Goal: Transaction & Acquisition: Obtain resource

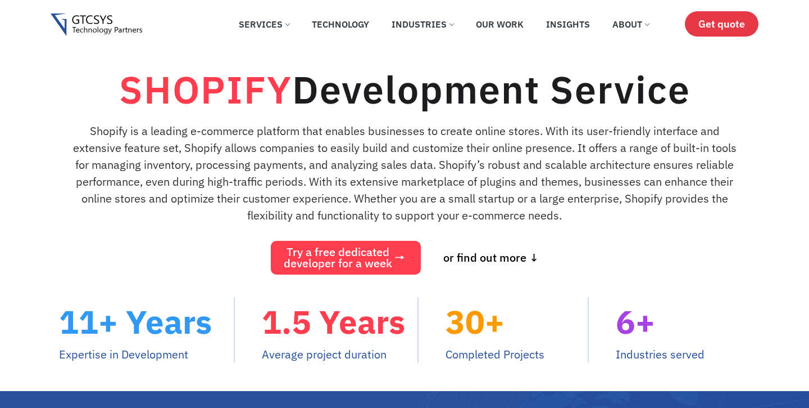
click at [707, 25] on span "Get quote" at bounding box center [722, 24] width 47 height 12
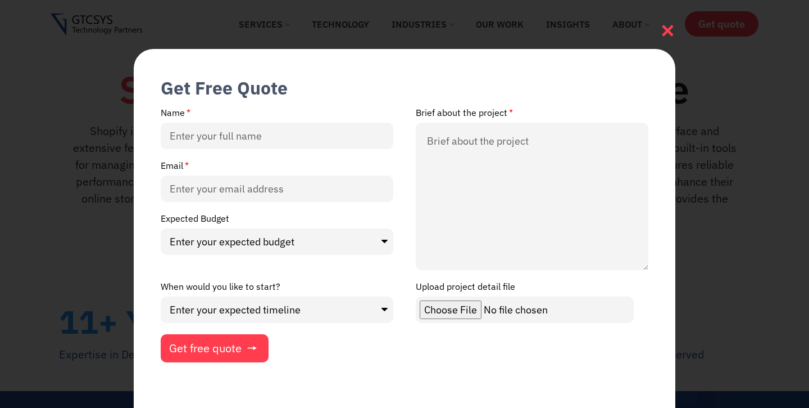
click at [666, 30] on icon at bounding box center [667, 30] width 15 height 15
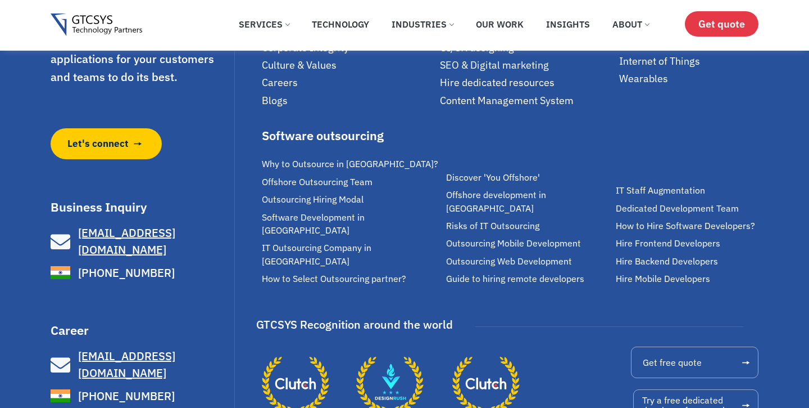
scroll to position [9395, 0]
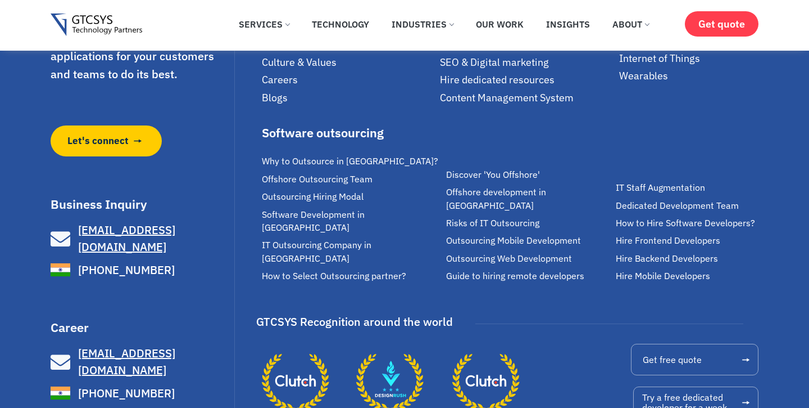
click at [664, 269] on span "Hire Mobile Developers" at bounding box center [663, 275] width 94 height 13
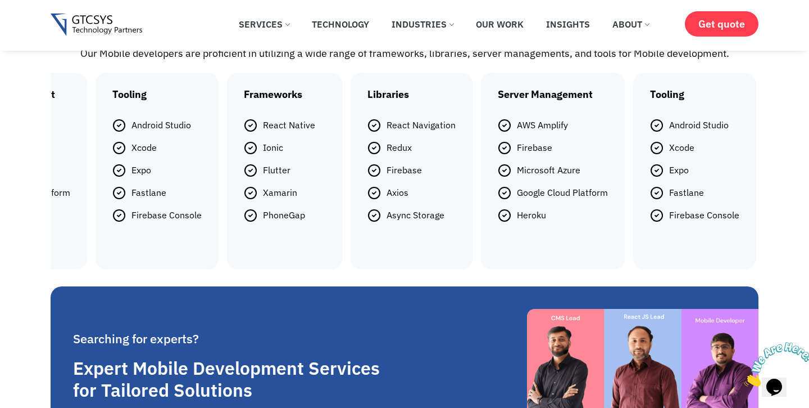
scroll to position [1479, 0]
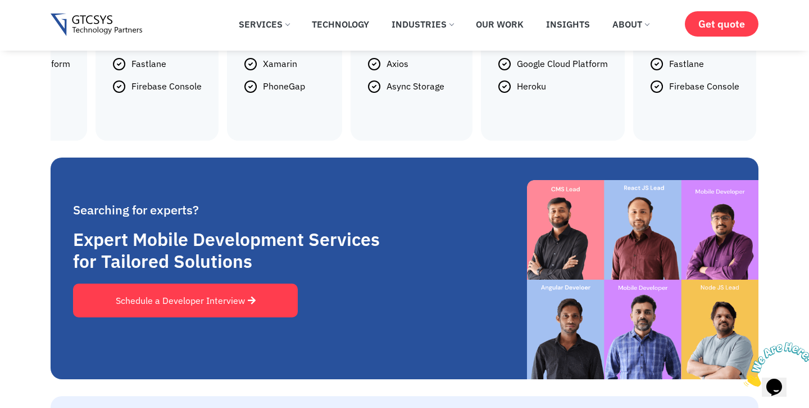
click at [230, 306] on link "Schedule a Developer Interview" at bounding box center [185, 300] width 225 height 34
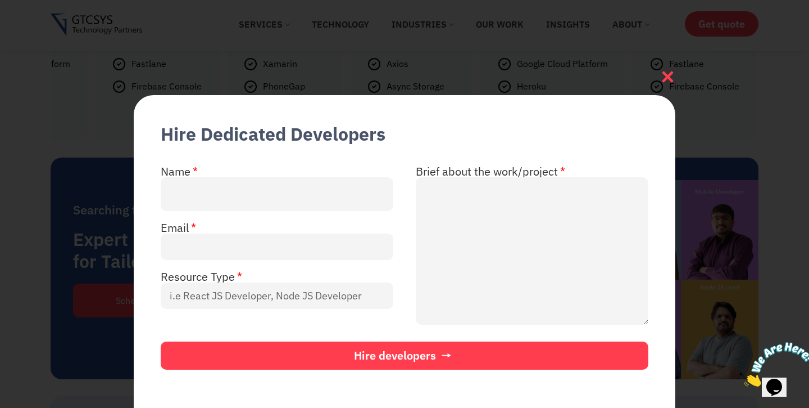
click at [669, 73] on icon at bounding box center [668, 76] width 11 height 11
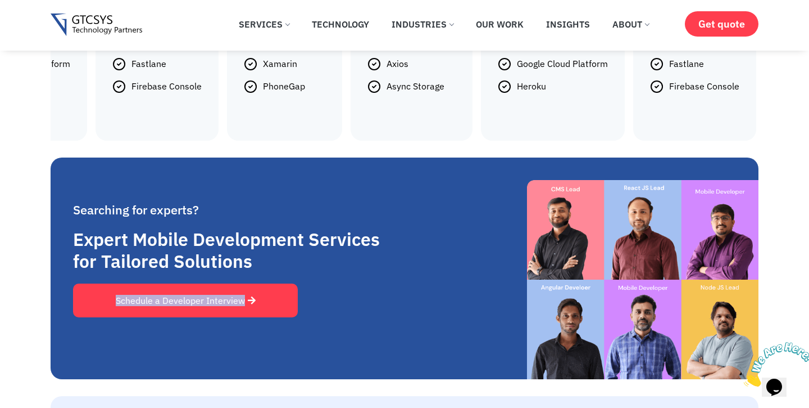
copy span "Schedule a Developer Interview"
drag, startPoint x: 36, startPoint y: 296, endPoint x: 241, endPoint y: 299, distance: 205.2
click at [241, 300] on div "Searching for experts? Expert Mobile Development Services for Tailored Solution…" at bounding box center [404, 267] width 809 height 221
click at [265, 179] on div "Searching for experts? Expert Mobile Development Services for Tailored Solution…" at bounding box center [412, 267] width 691 height 221
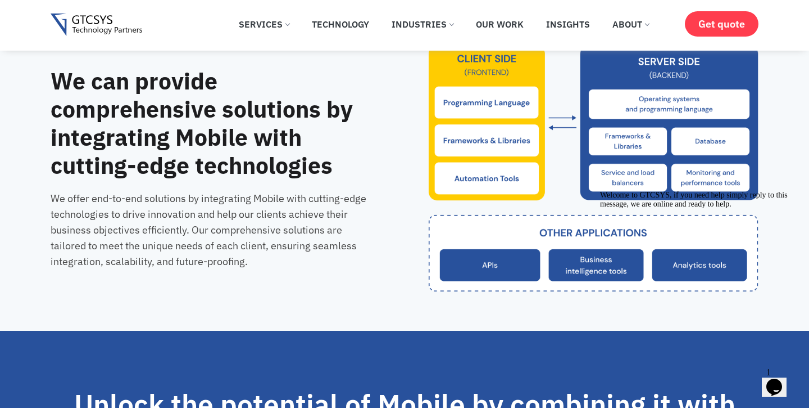
scroll to position [3230, 0]
